Goal: Information Seeking & Learning: Learn about a topic

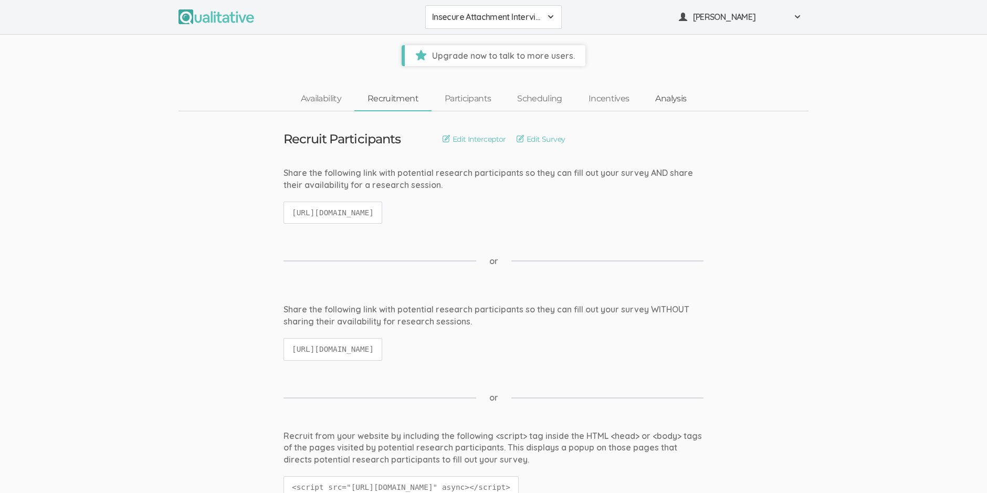
click at [669, 98] on link "Analysis" at bounding box center [670, 99] width 57 height 23
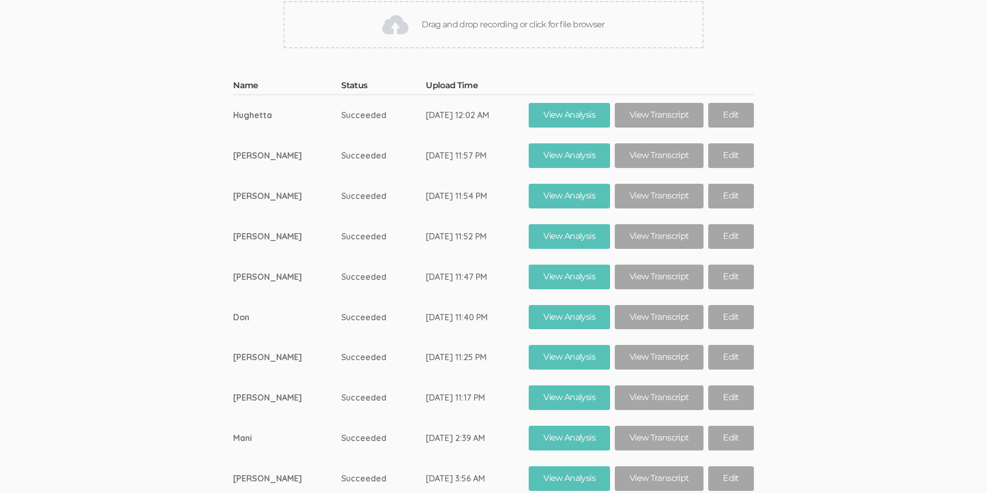
scroll to position [17103, 0]
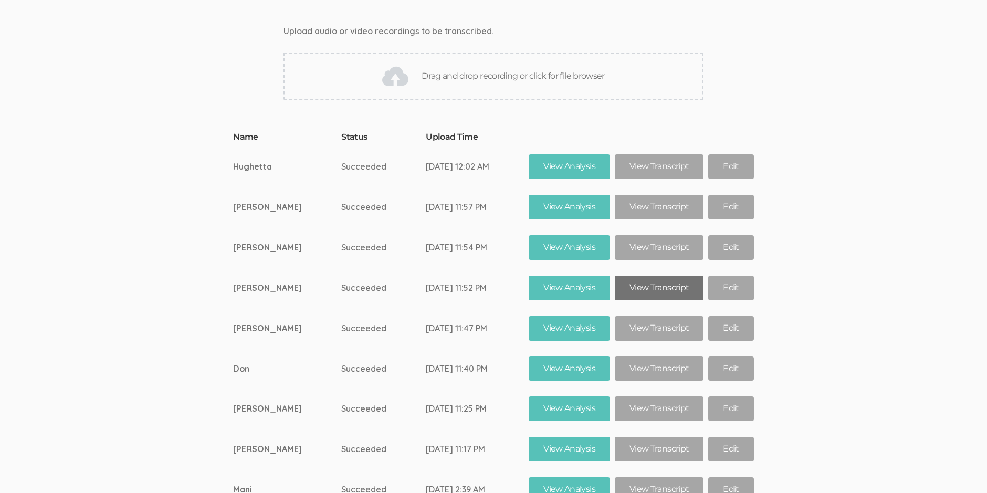
click at [662, 275] on link "View Transcript" at bounding box center [658, 287] width 89 height 25
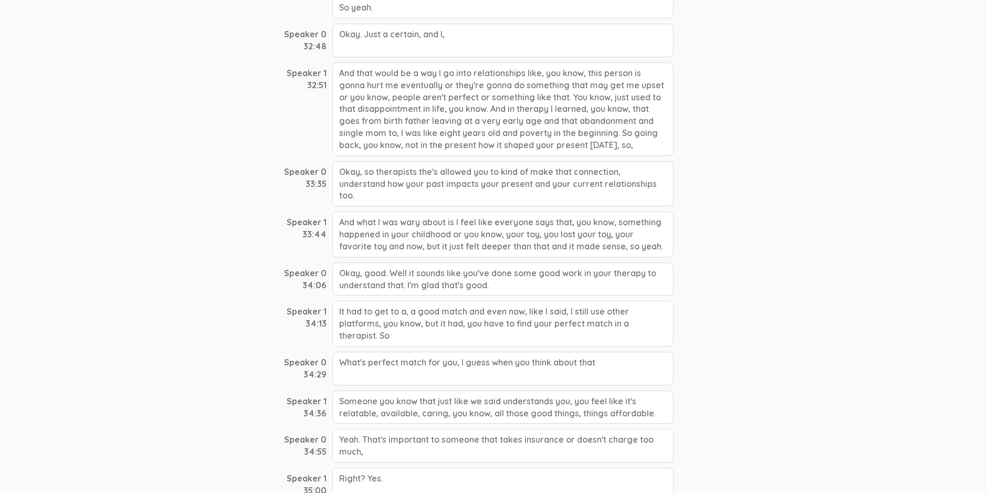
scroll to position [5982, 0]
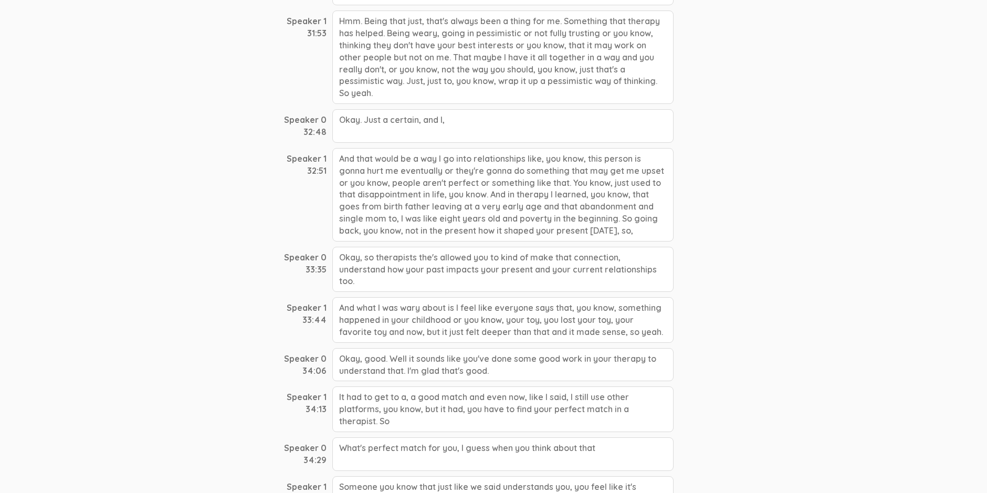
drag, startPoint x: 637, startPoint y: 243, endPoint x: 337, endPoint y: 164, distance: 310.4
click at [337, 164] on div "And that would be a way I go into relationships like, you know, this person is …" at bounding box center [502, 194] width 341 height 93
drag, startPoint x: 337, startPoint y: 164, endPoint x: 393, endPoint y: 192, distance: 62.4
copy div "And that would be a way I go into relationships like, you know, this person is …"
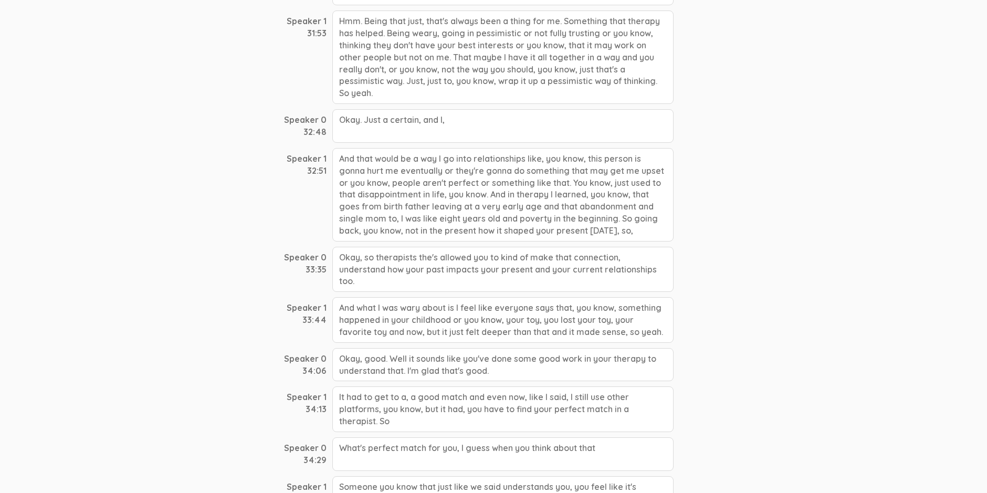
copy div "And that would be a way I go into relationships like, you know, this person is …"
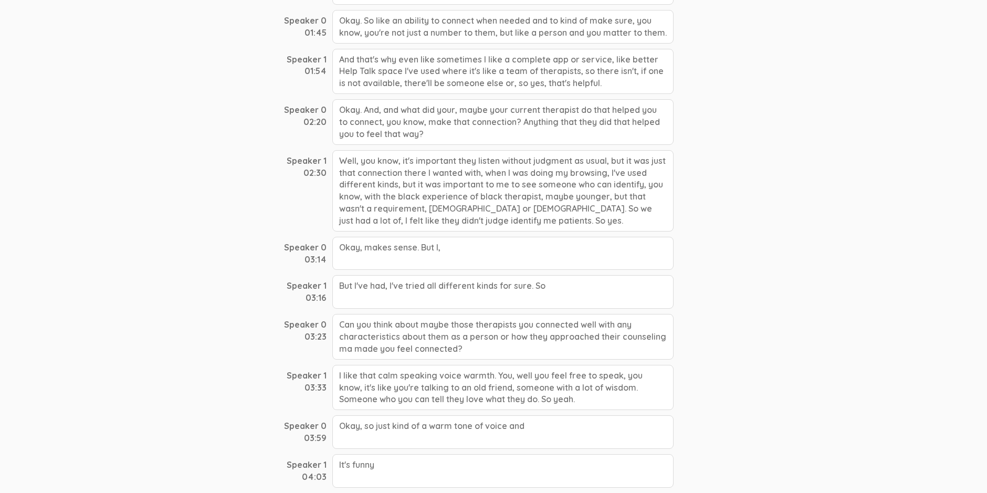
scroll to position [0, 0]
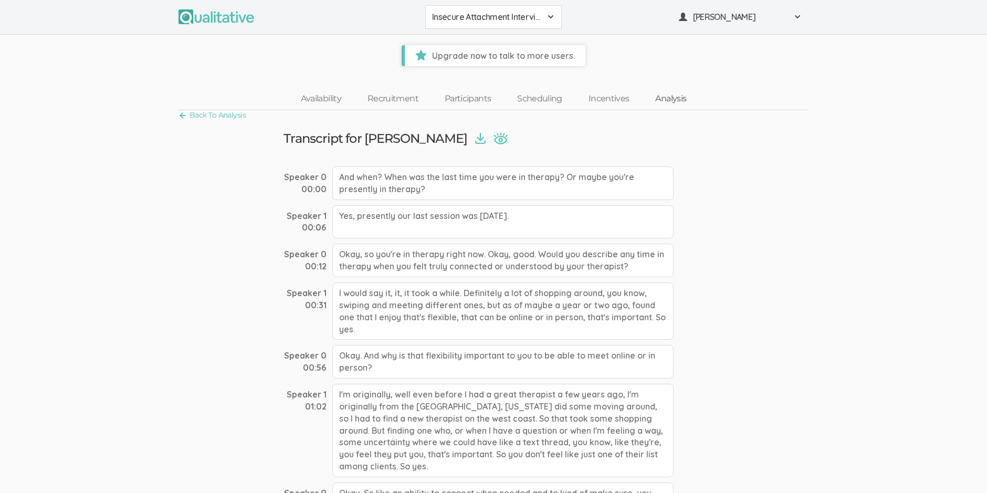
click at [664, 101] on link "Analysis" at bounding box center [670, 99] width 57 height 23
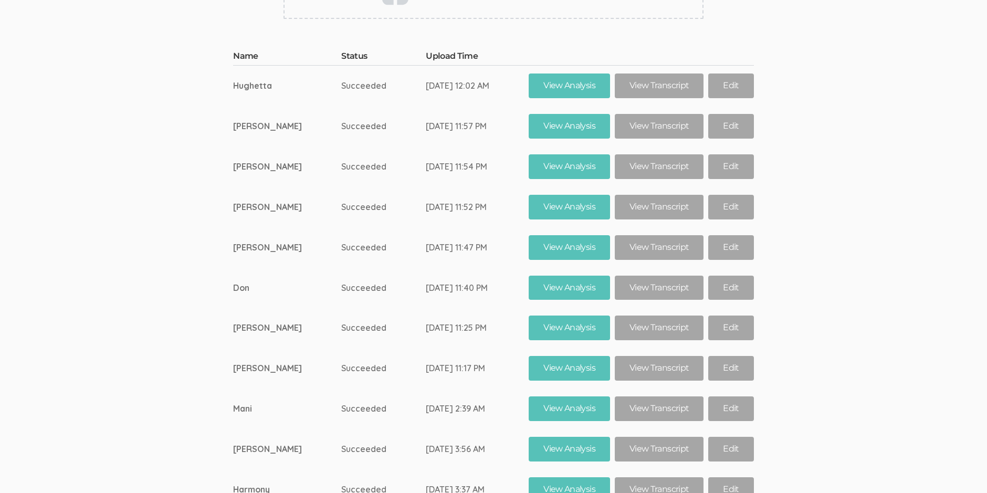
scroll to position [17208, 0]
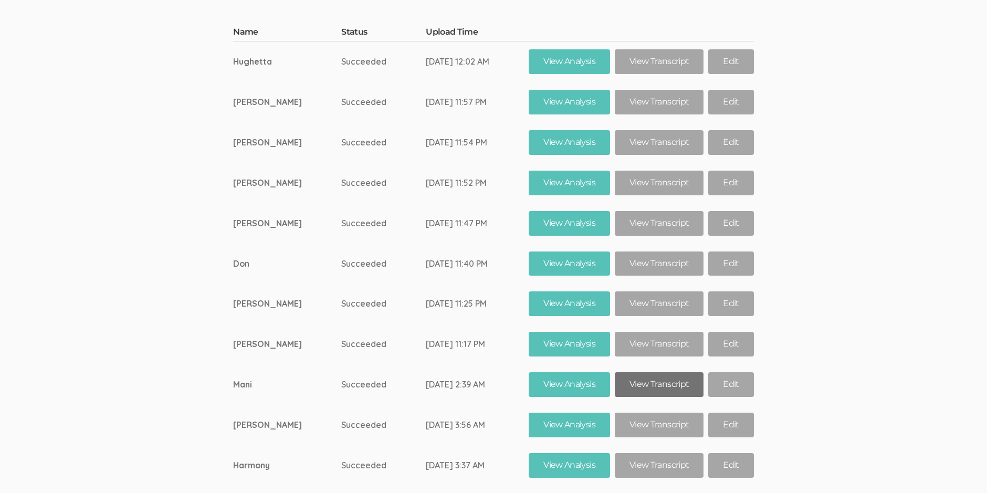
click at [651, 372] on link "View Transcript" at bounding box center [658, 384] width 89 height 25
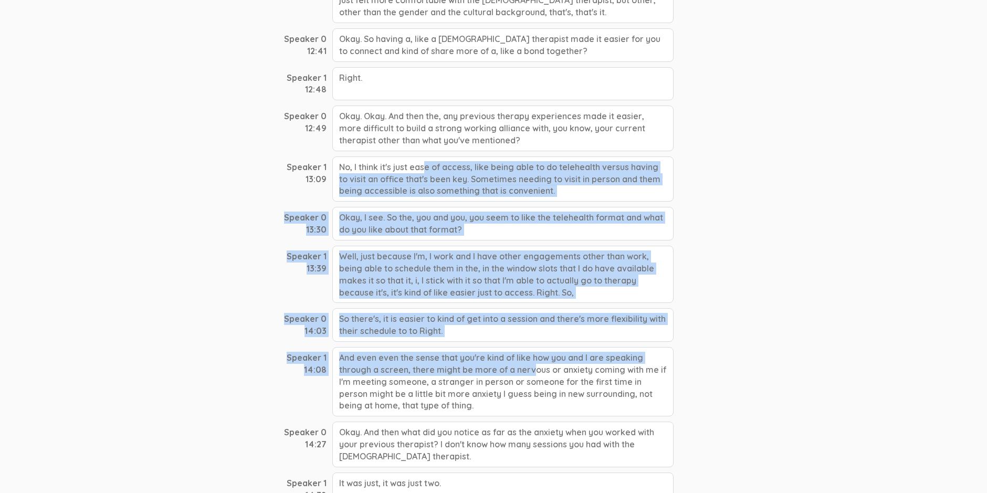
scroll to position [3096, 0]
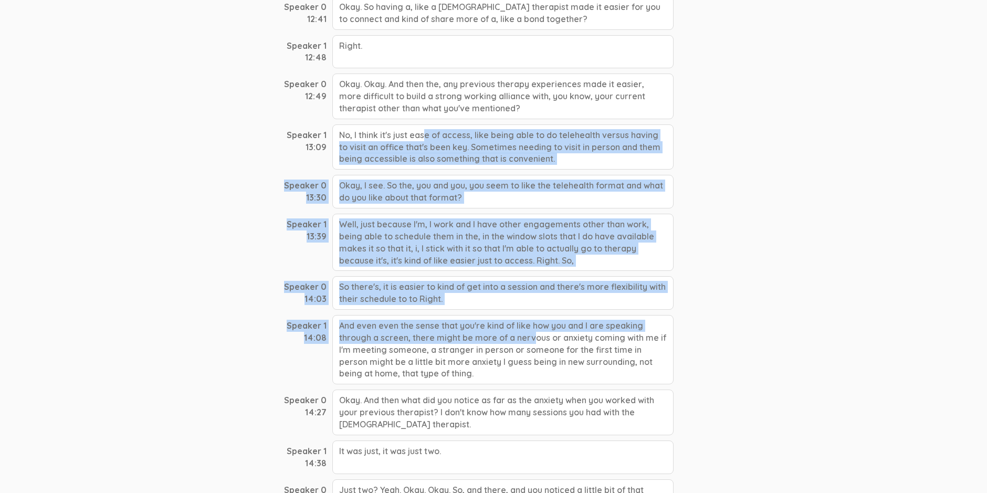
drag, startPoint x: 339, startPoint y: 214, endPoint x: 479, endPoint y: 354, distance: 197.8
drag, startPoint x: 479, startPoint y: 354, endPoint x: 444, endPoint y: 319, distance: 49.0
copy div "No, I think it's just ease of access, like being able to do telehealth versus h…"
